Goal: Check status: Check status

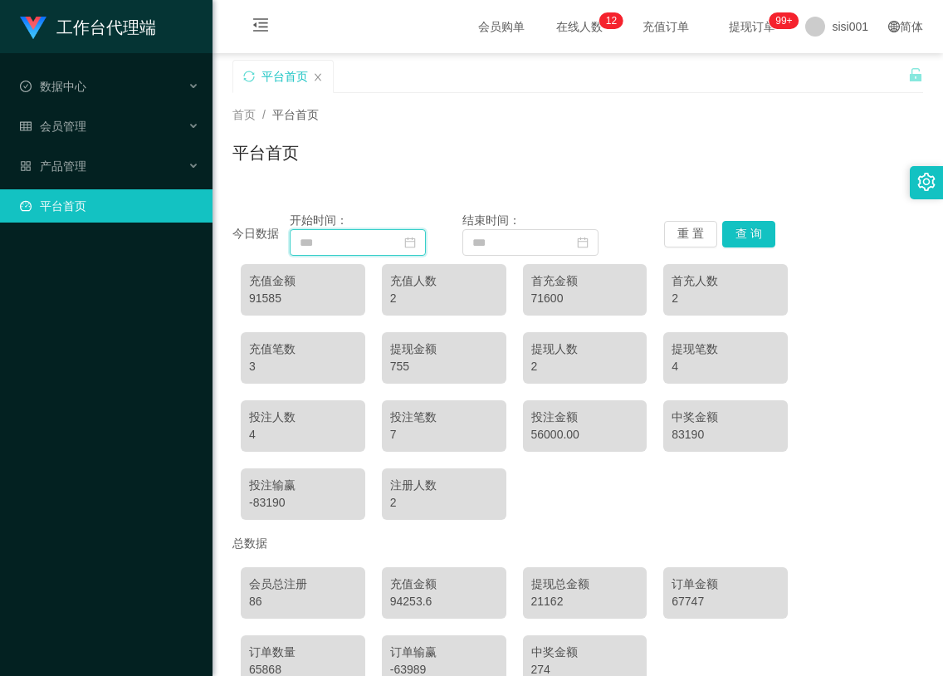
click at [319, 236] on input at bounding box center [358, 242] width 136 height 27
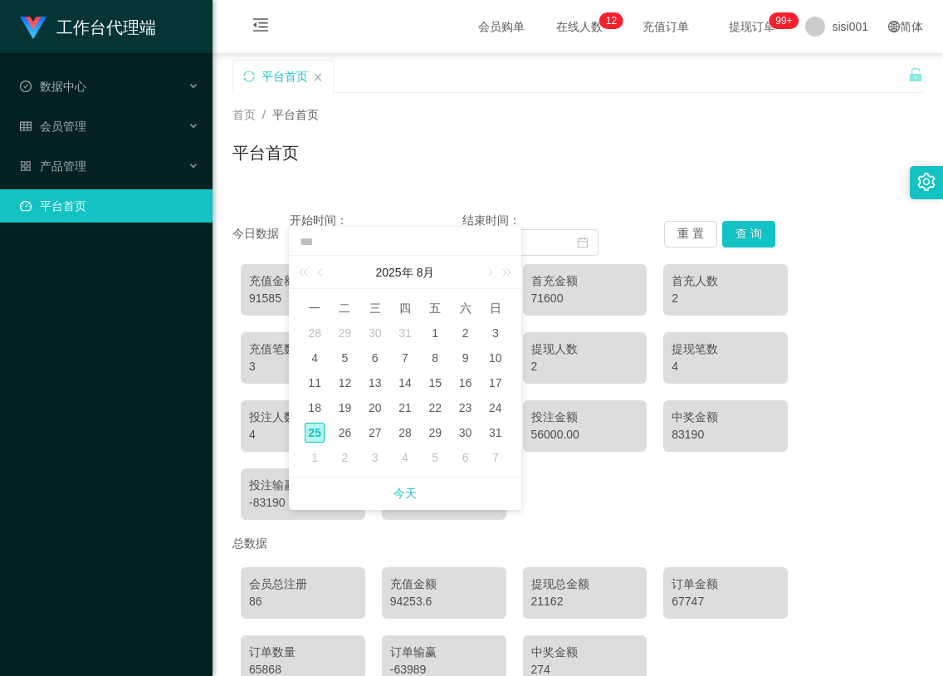
click at [321, 433] on div "25" at bounding box center [315, 433] width 20 height 20
type input "**********"
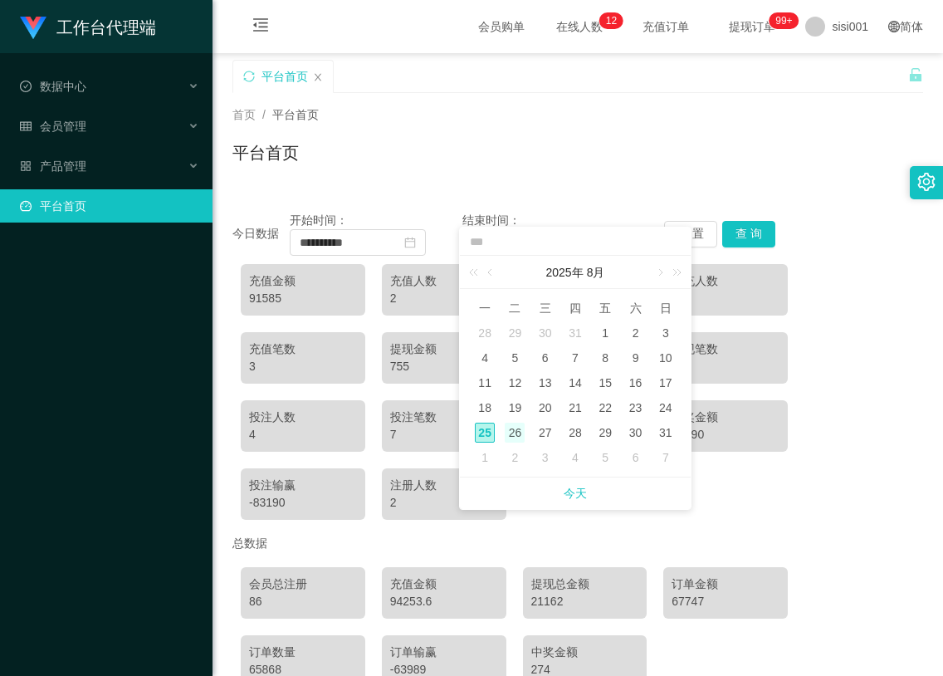
click at [520, 442] on div "26" at bounding box center [515, 433] width 20 height 20
type input "**********"
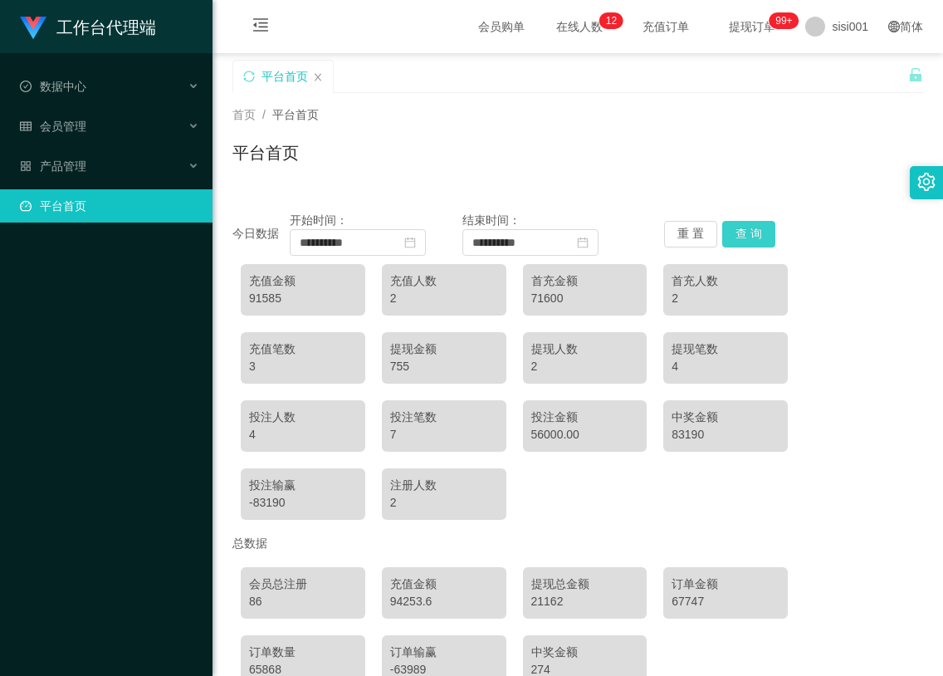
click at [732, 225] on button "查 询" at bounding box center [748, 234] width 53 height 27
click at [100, 131] on div "会员管理" at bounding box center [106, 126] width 213 height 33
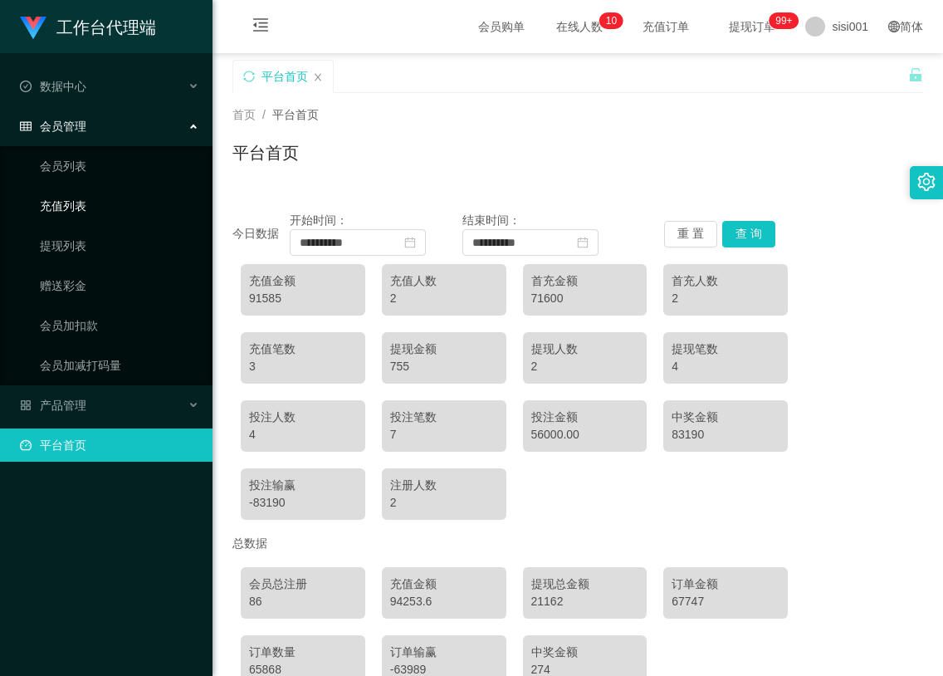
click at [91, 219] on link "充值列表" at bounding box center [119, 205] width 159 height 33
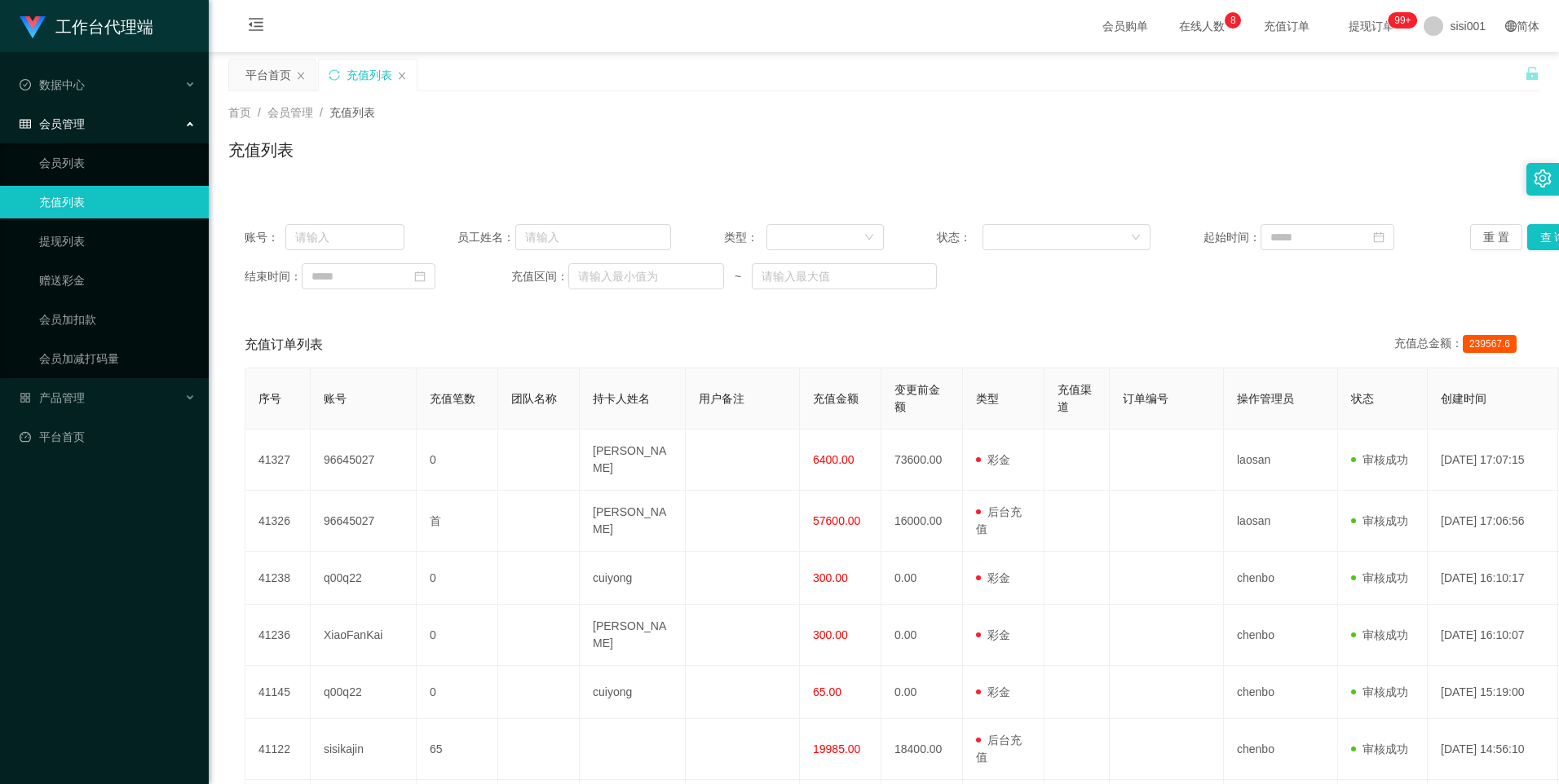
drag, startPoint x: 834, startPoint y: 186, endPoint x: 845, endPoint y: 176, distance: 14.9
click at [834, 186] on div "首页 / 会员管理 / 充值列表 / 充值列表" at bounding box center [884, 139] width 1350 height 97
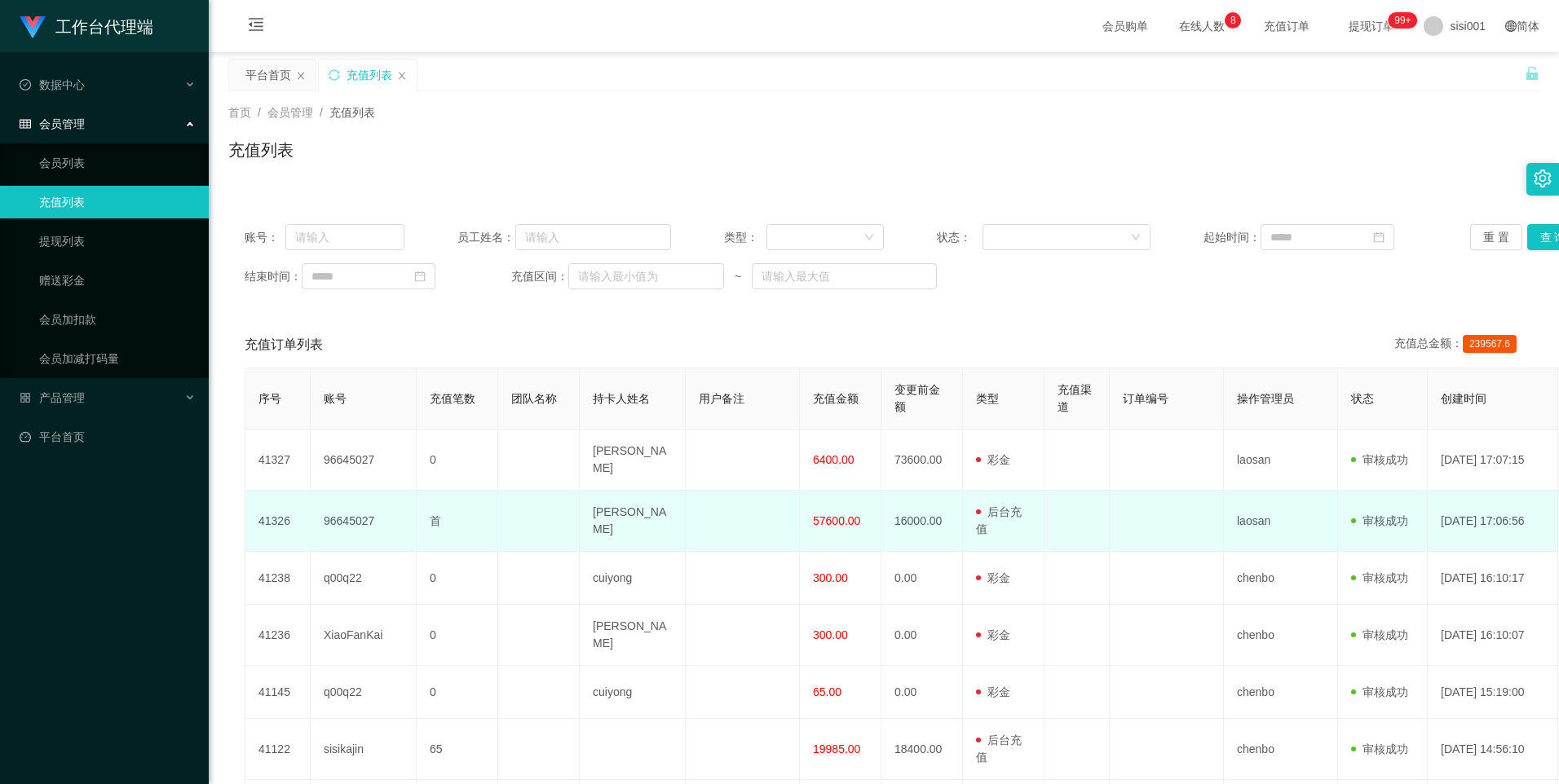
click at [926, 508] on span at bounding box center [982, 511] width 12 height 17
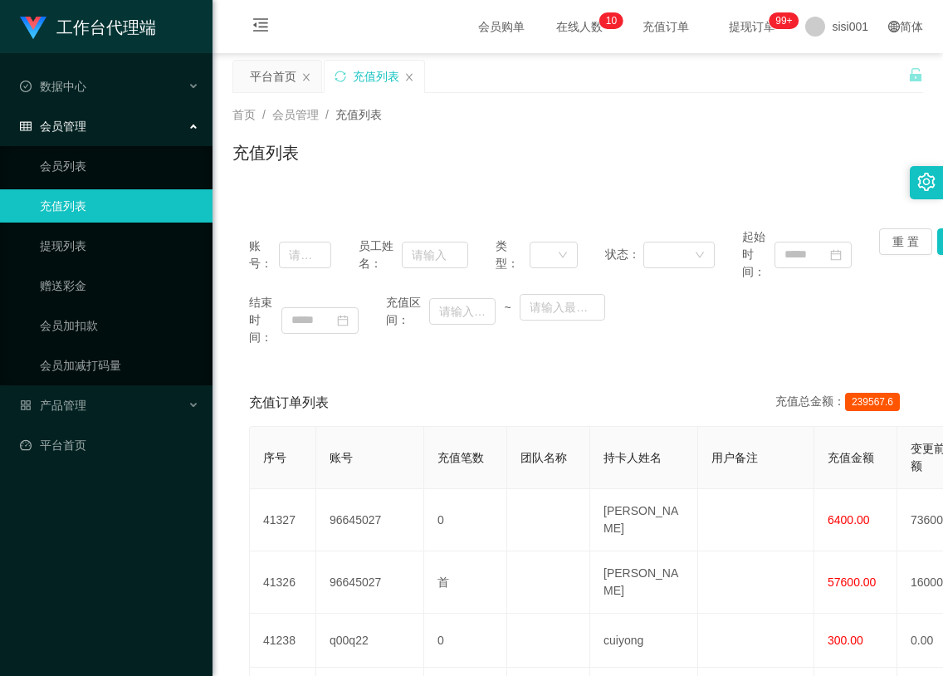
click at [407, 80] on icon "图标: close" at bounding box center [409, 76] width 7 height 7
